Goal: Information Seeking & Learning: Learn about a topic

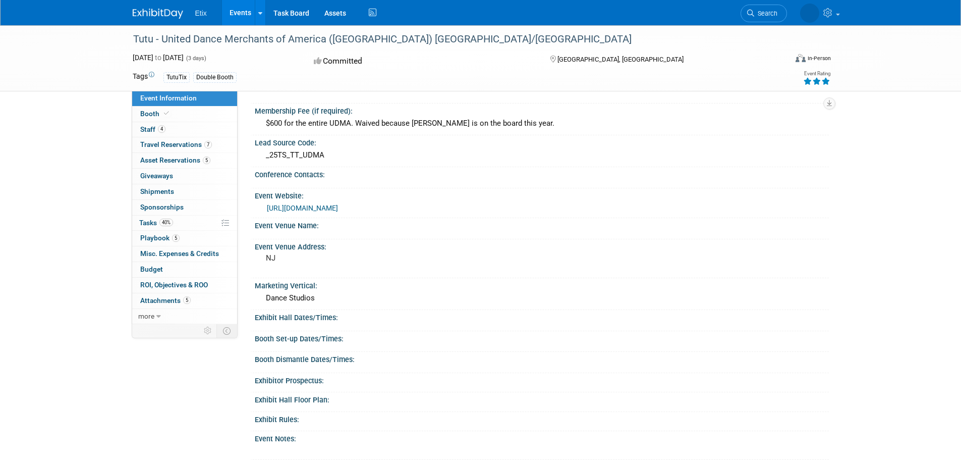
scroll to position [95, 0]
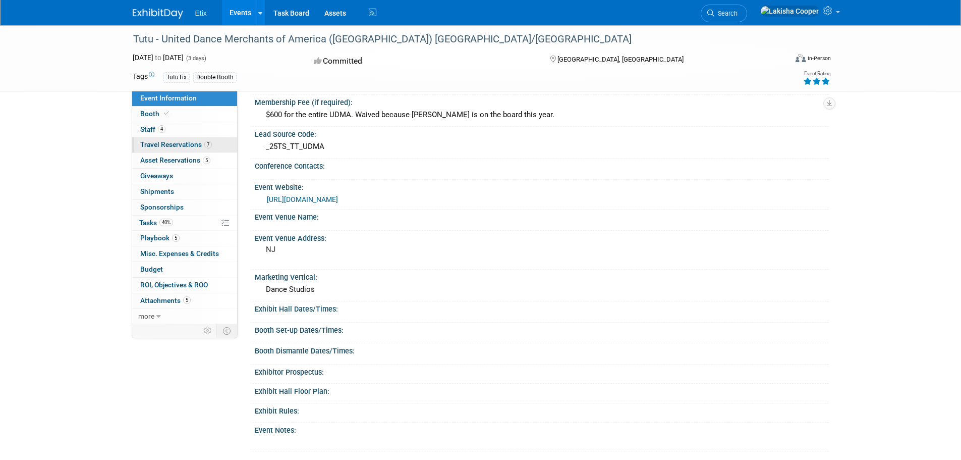
click at [163, 146] on span "Travel Reservations 7" at bounding box center [176, 144] width 72 height 8
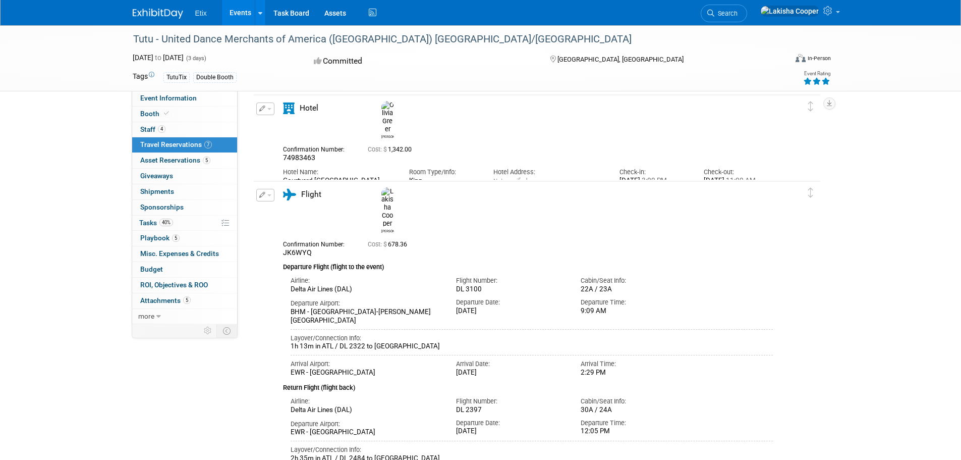
scroll to position [89, 0]
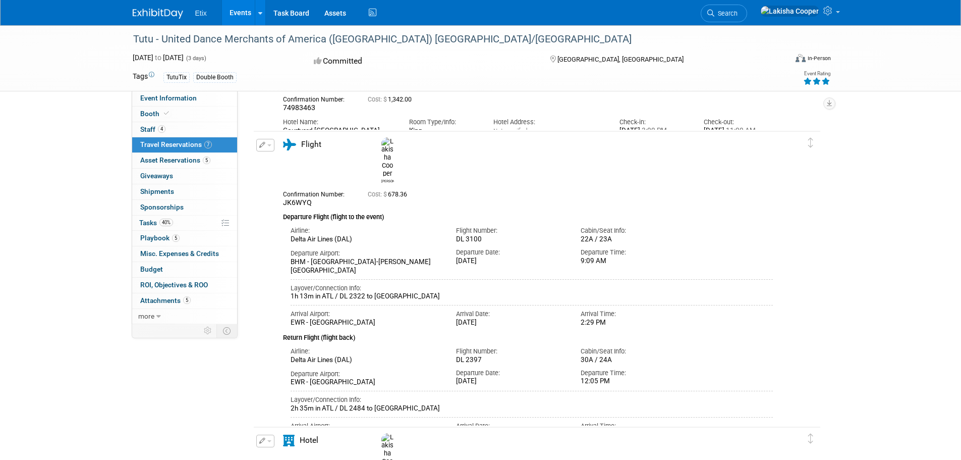
drag, startPoint x: 606, startPoint y: 410, endPoint x: 559, endPoint y: 409, distance: 47.4
click at [559, 413] on div "Arrival Airport: BHM - Birmingham-Shuttlesworth International Airport Arrival D…" at bounding box center [532, 430] width 498 height 34
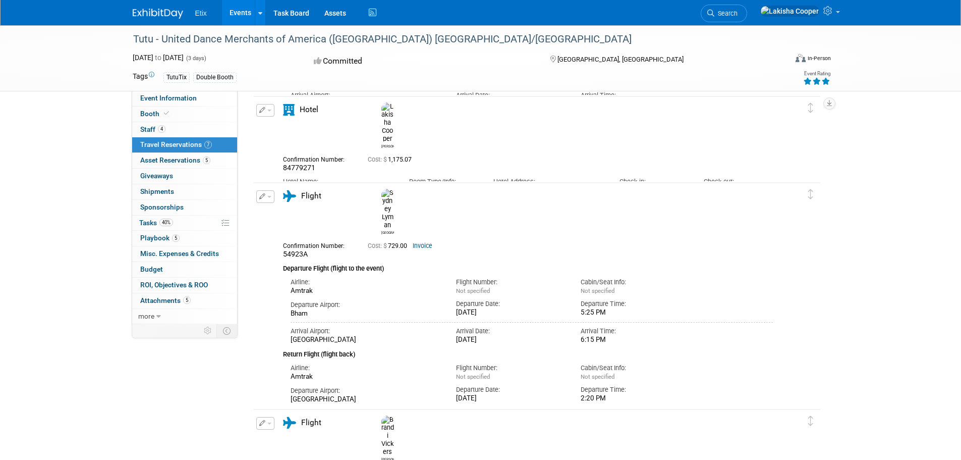
scroll to position [414, 0]
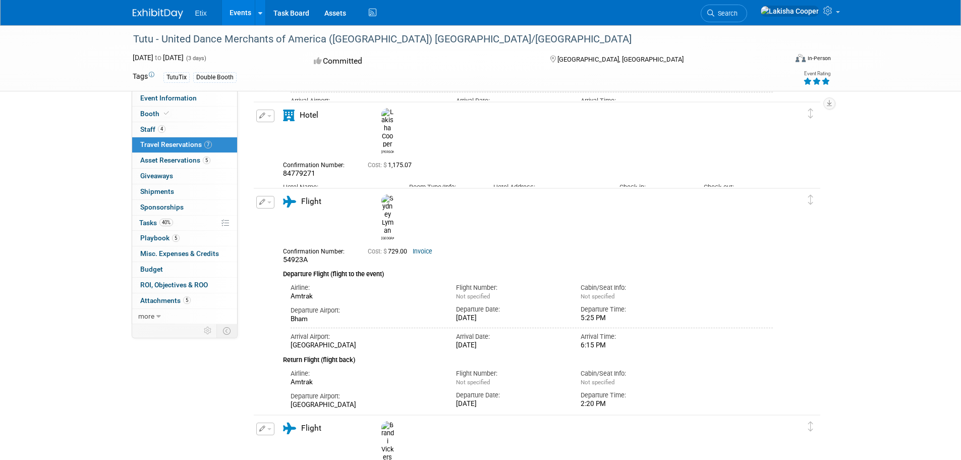
click at [248, 11] on link "Events" at bounding box center [240, 12] width 37 height 25
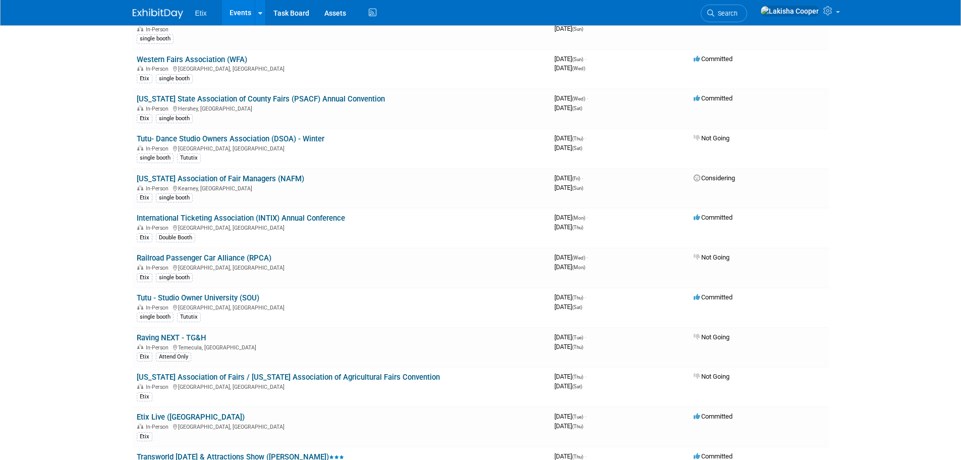
scroll to position [1286, 0]
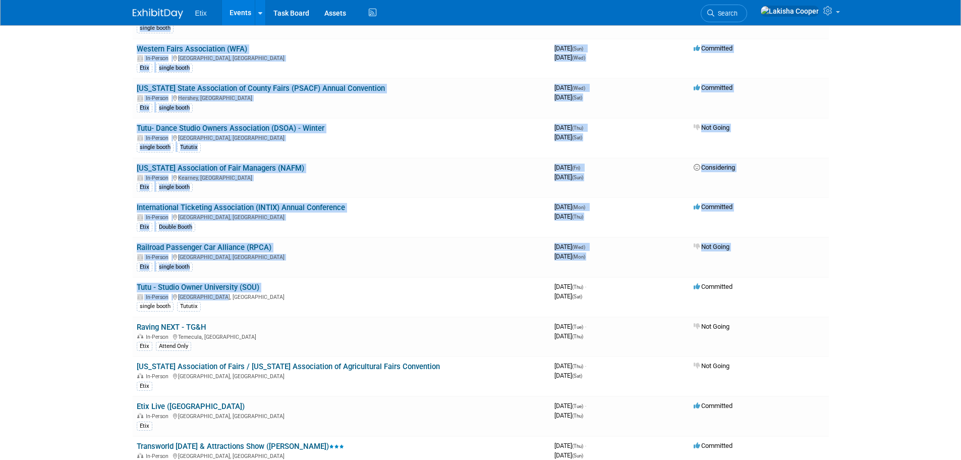
drag, startPoint x: 246, startPoint y: 298, endPoint x: 132, endPoint y: 286, distance: 114.6
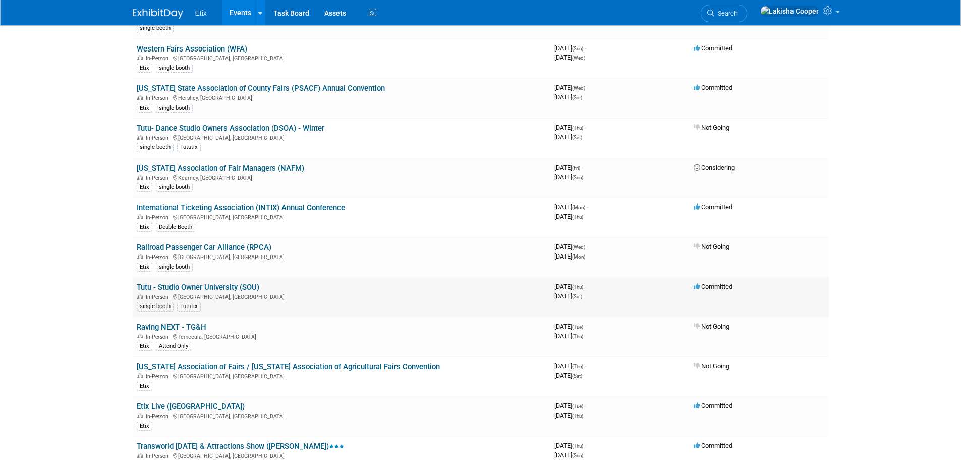
click at [244, 305] on div "single booth Tututix" at bounding box center [342, 305] width 410 height 11
drag, startPoint x: 220, startPoint y: 294, endPoint x: 175, endPoint y: 295, distance: 45.4
click at [175, 295] on div "In-Person Chula Vista, CA" at bounding box center [342, 296] width 410 height 8
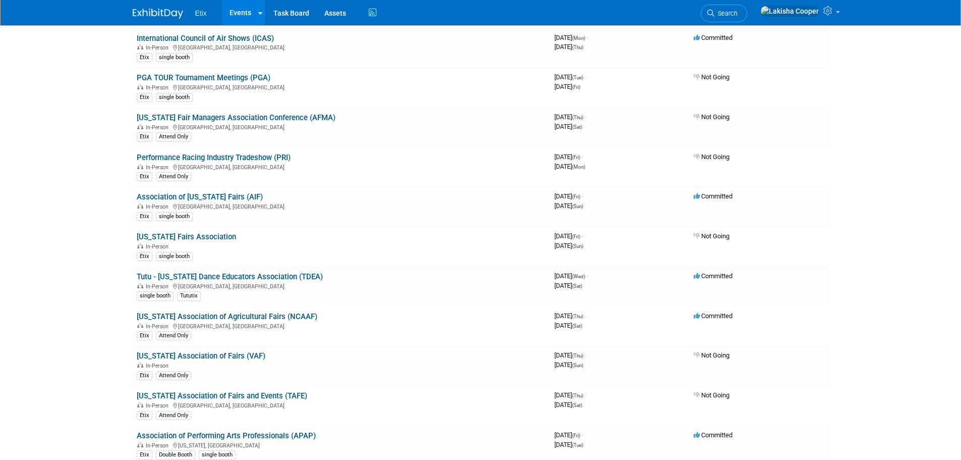
scroll to position [730, 0]
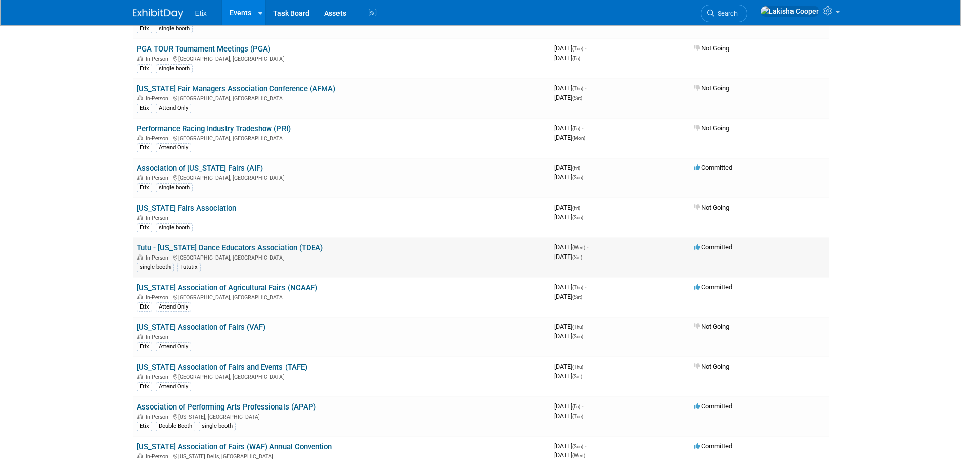
click at [267, 250] on link "Tutu - [US_STATE] Dance Educators Association (TDEA)" at bounding box center [230, 247] width 186 height 9
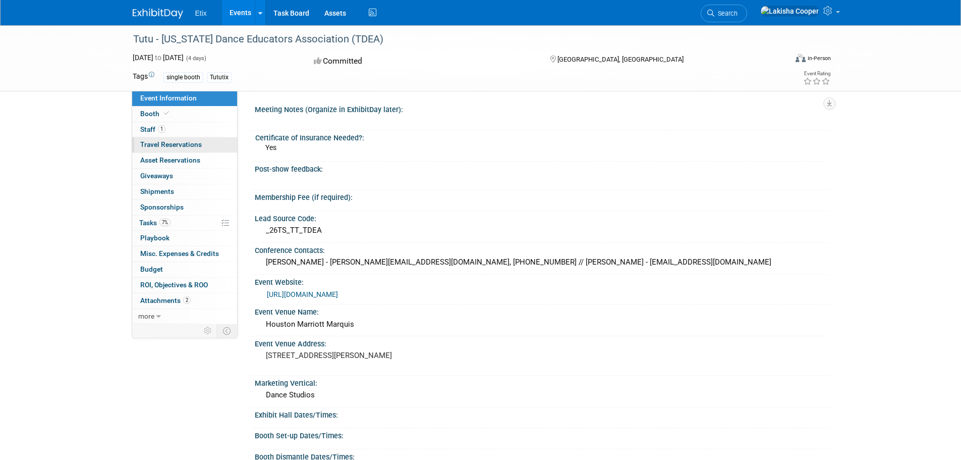
click at [168, 141] on span "Travel Reservations 0" at bounding box center [171, 144] width 62 height 8
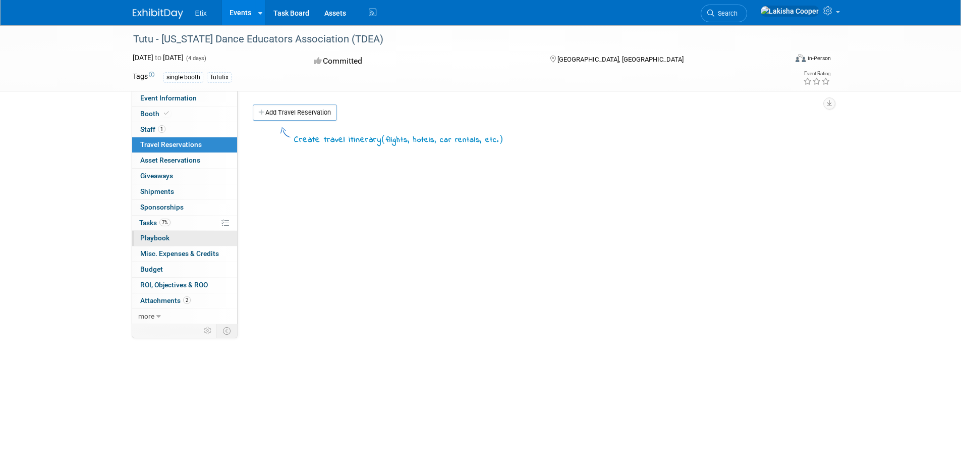
click at [163, 239] on span "Playbook 0" at bounding box center [154, 238] width 29 height 8
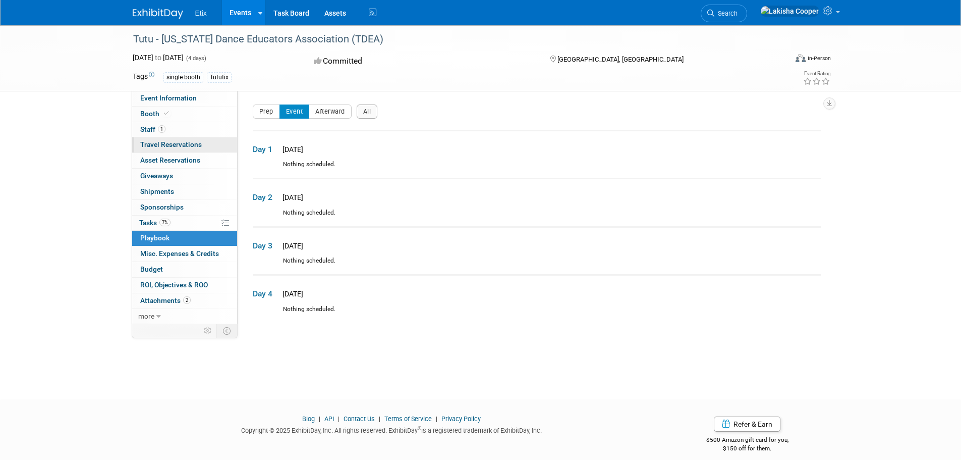
click at [160, 145] on span "Travel Reservations 0" at bounding box center [171, 144] width 62 height 8
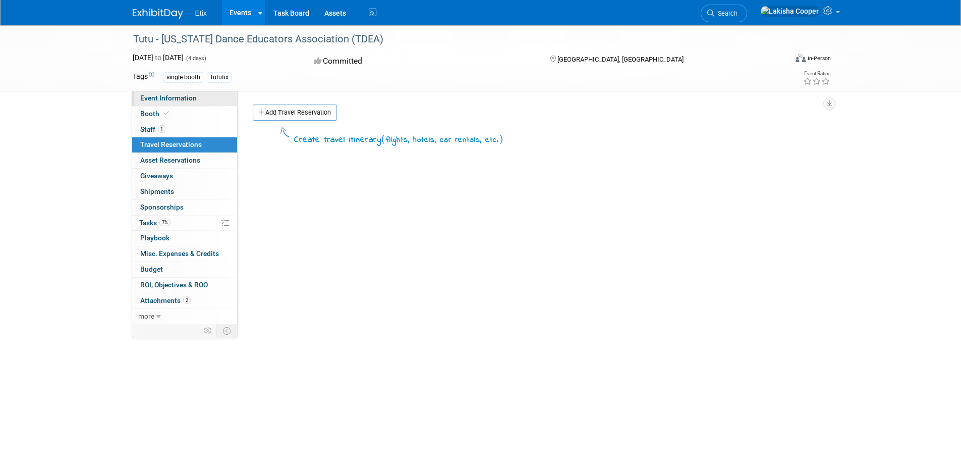
click at [150, 99] on span "Event Information" at bounding box center [168, 98] width 57 height 8
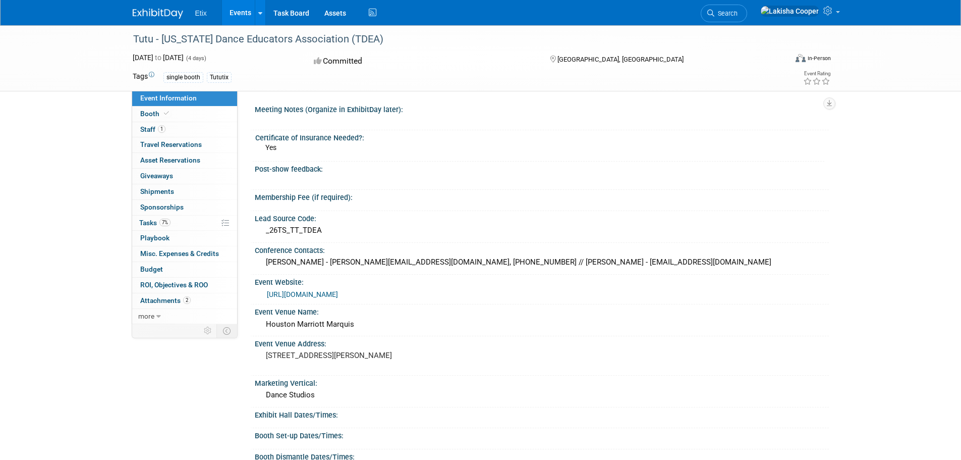
click at [338, 292] on link "[URL][DOMAIN_NAME]" at bounding box center [302, 294] width 71 height 8
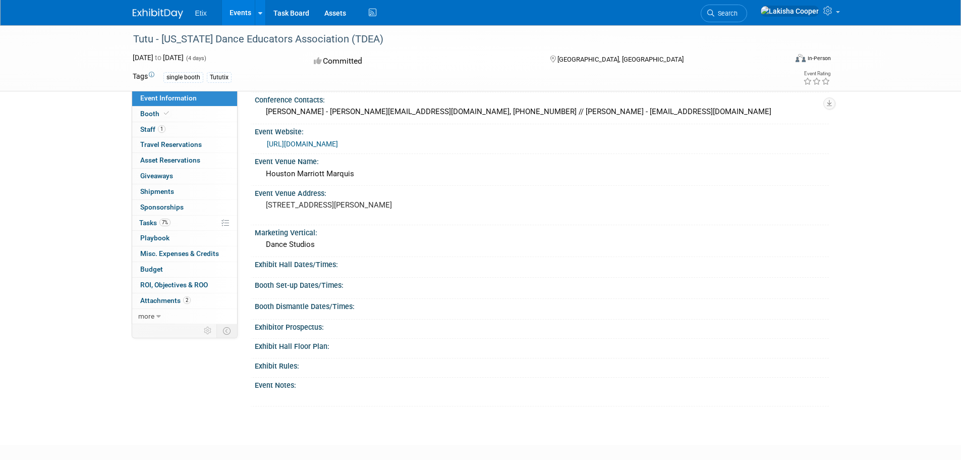
scroll to position [184, 0]
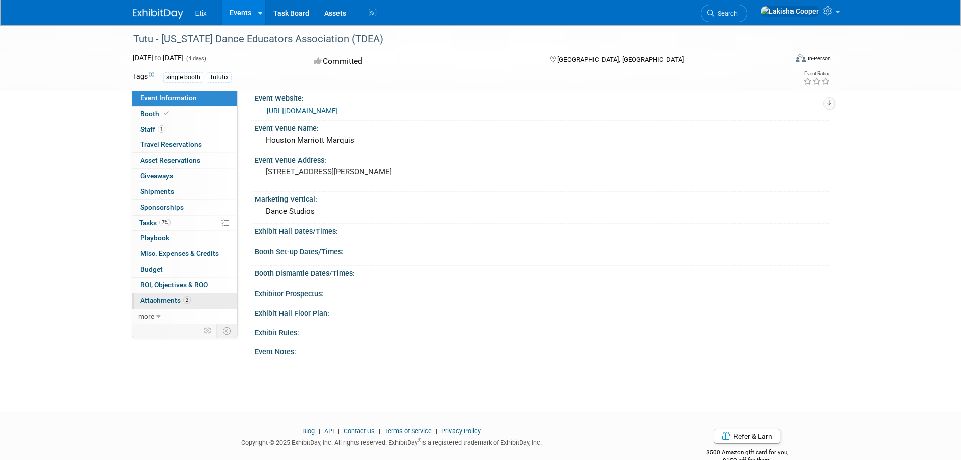
click at [165, 299] on span "Attachments 2" at bounding box center [165, 300] width 50 height 8
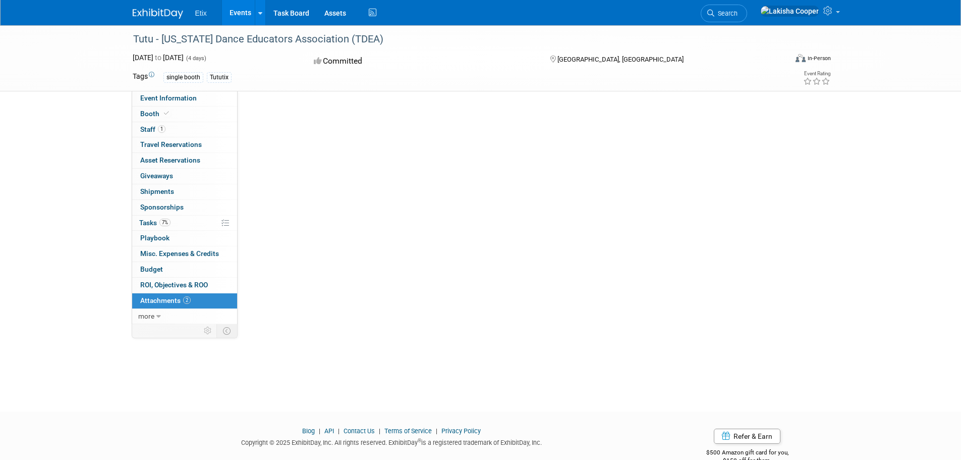
scroll to position [0, 0]
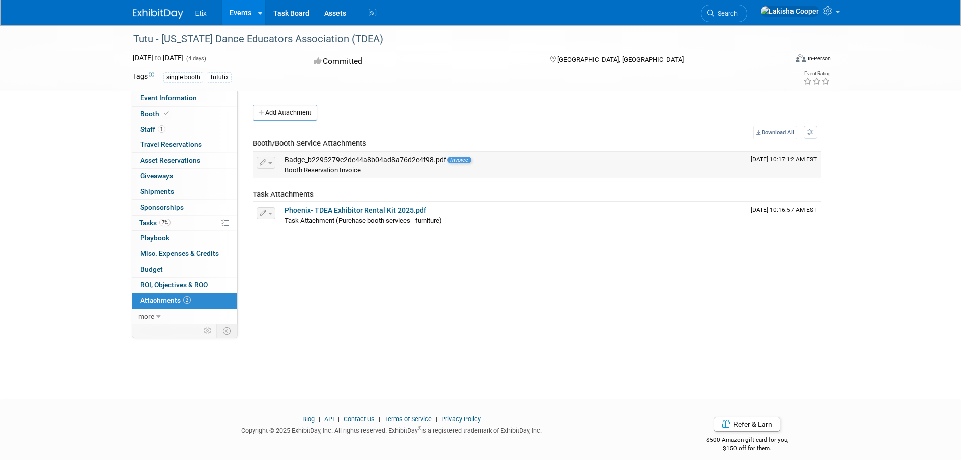
click at [375, 156] on div "Badge_b2295279e2de44a8b04ad8a76d2e4f98.pdf Invoice" at bounding box center [514, 159] width 458 height 9
click at [469, 156] on div "Badge_b2295279e2de44a8b04ad8a76d2e4f98.pdf Invoice" at bounding box center [514, 159] width 458 height 9
click at [455, 161] on span "Invoice" at bounding box center [459, 159] width 24 height 7
click at [422, 158] on div "Badge_b2295279e2de44a8b04ad8a76d2e4f98.pdf Invoice" at bounding box center [514, 159] width 458 height 9
click at [155, 130] on span "Staff 1" at bounding box center [152, 129] width 25 height 8
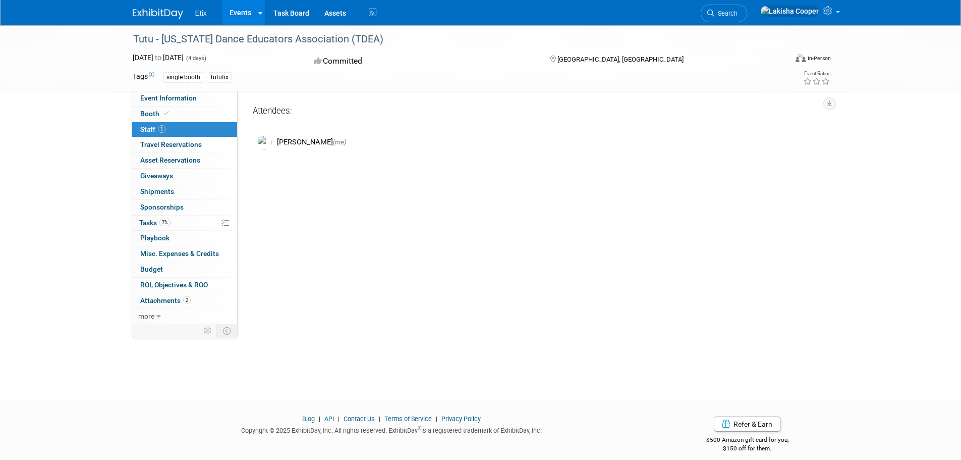
click at [240, 11] on link "Events" at bounding box center [240, 12] width 37 height 25
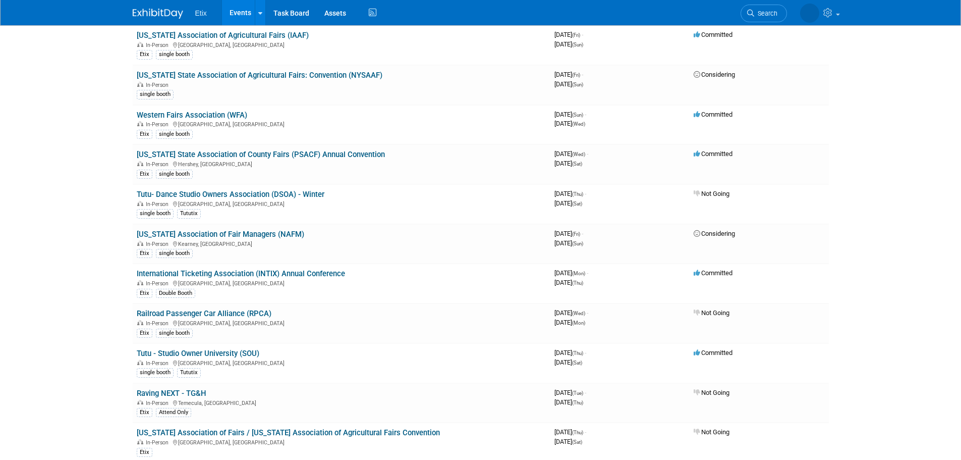
scroll to position [1239, 0]
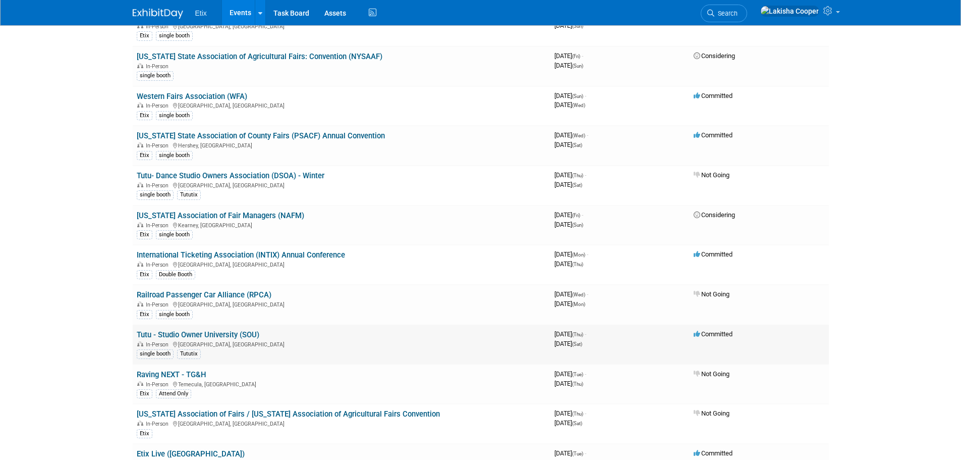
click at [241, 336] on link "Tutu - Studio Owner University (SOU)" at bounding box center [198, 334] width 123 height 9
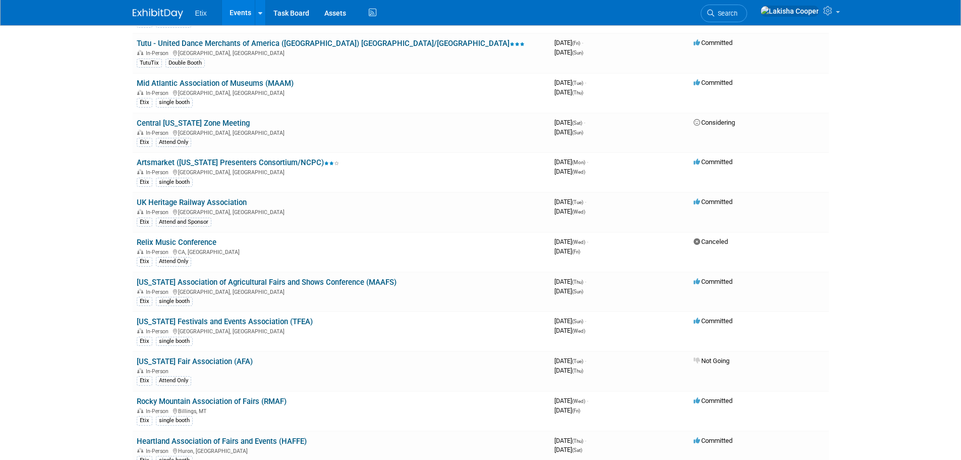
scroll to position [0, 0]
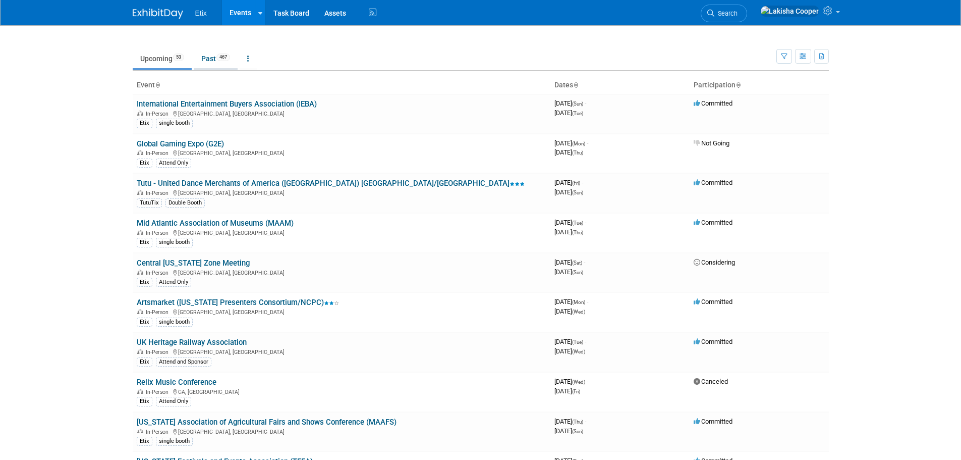
click at [211, 60] on link "Past 467" at bounding box center [216, 58] width 44 height 19
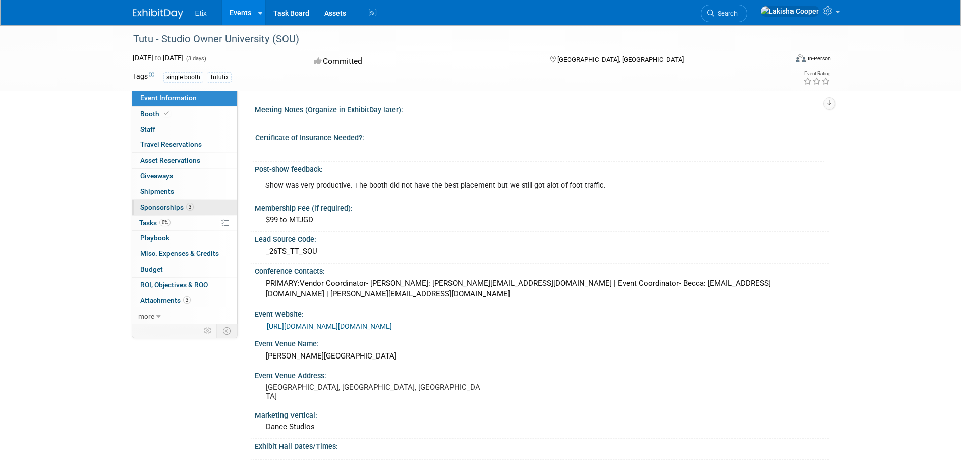
click at [184, 210] on span "Sponsorships 3" at bounding box center [166, 207] width 53 height 8
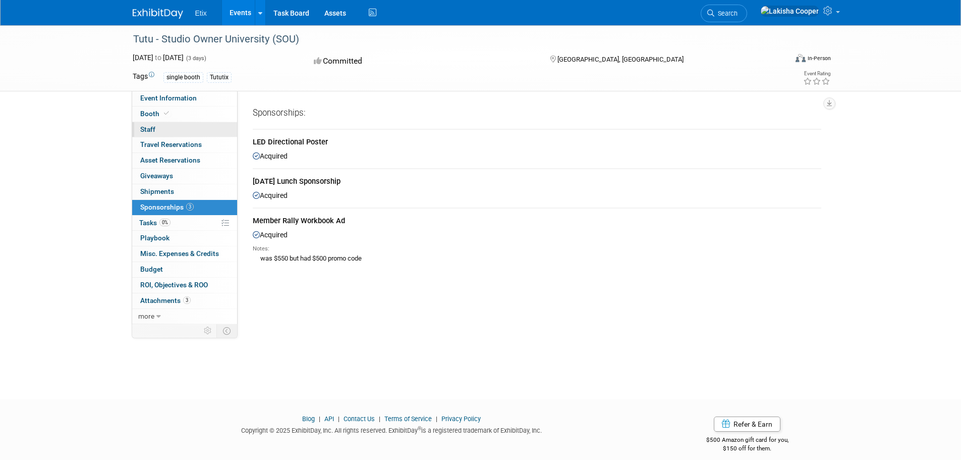
click at [149, 128] on span "Staff 0" at bounding box center [147, 129] width 15 height 8
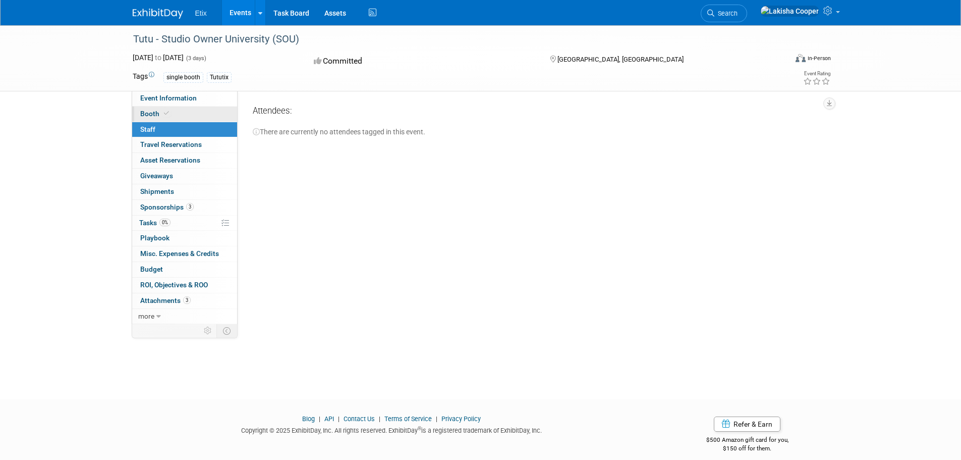
click at [152, 109] on span "Booth" at bounding box center [155, 113] width 31 height 8
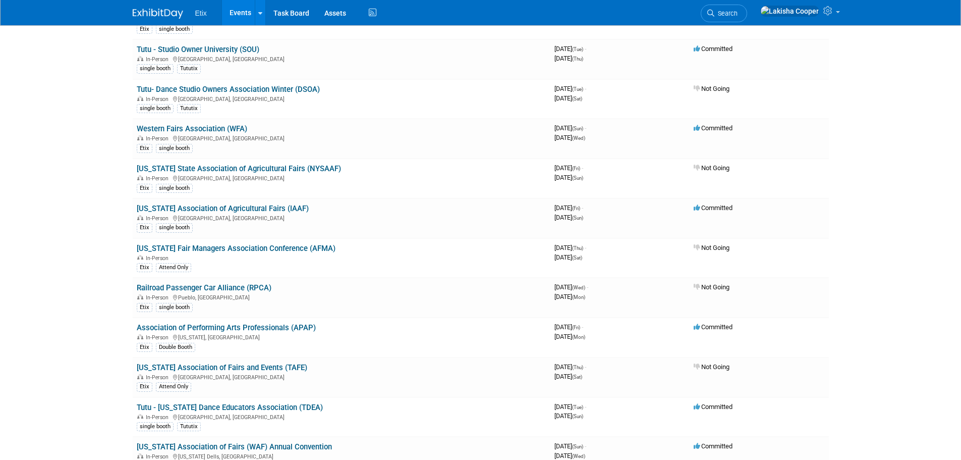
scroll to position [2819, 0]
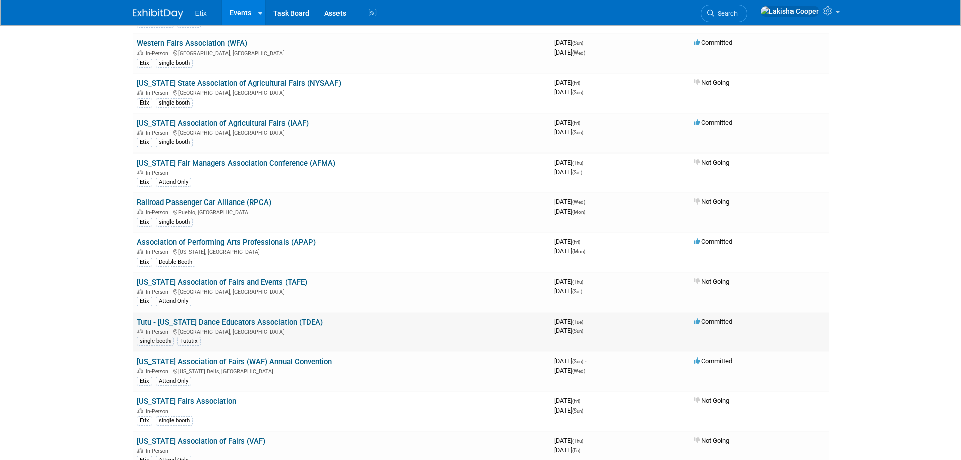
click at [280, 324] on link "Tutu - [US_STATE] Dance Educators Association (TDEA)" at bounding box center [230, 321] width 186 height 9
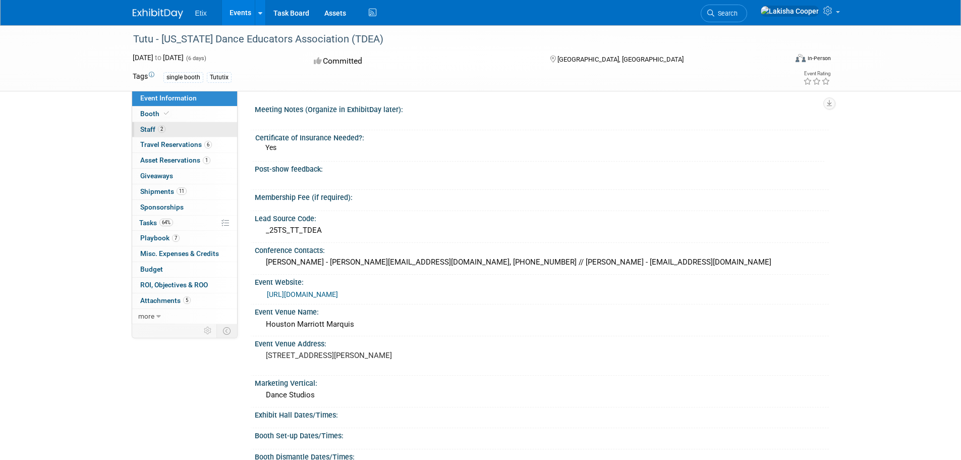
click at [164, 132] on span "Staff 2" at bounding box center [152, 129] width 25 height 8
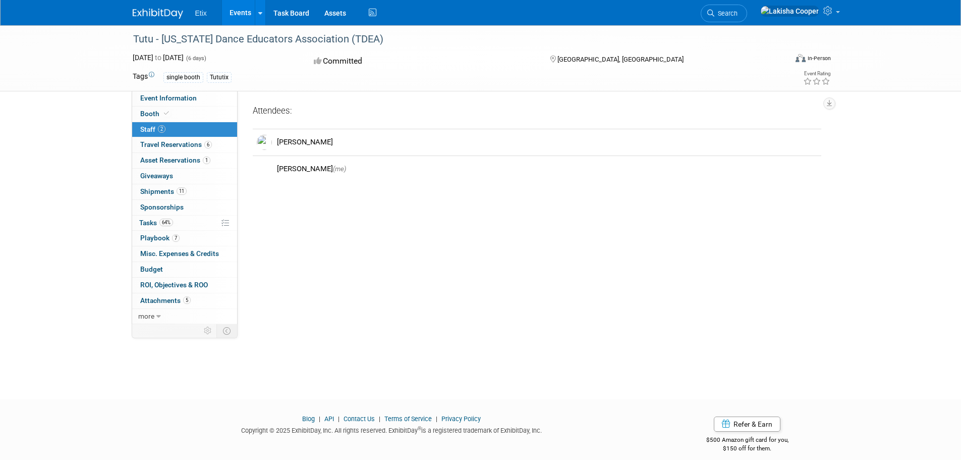
click at [164, 132] on span "Staff 2" at bounding box center [152, 129] width 25 height 8
